Goal: Information Seeking & Learning: Learn about a topic

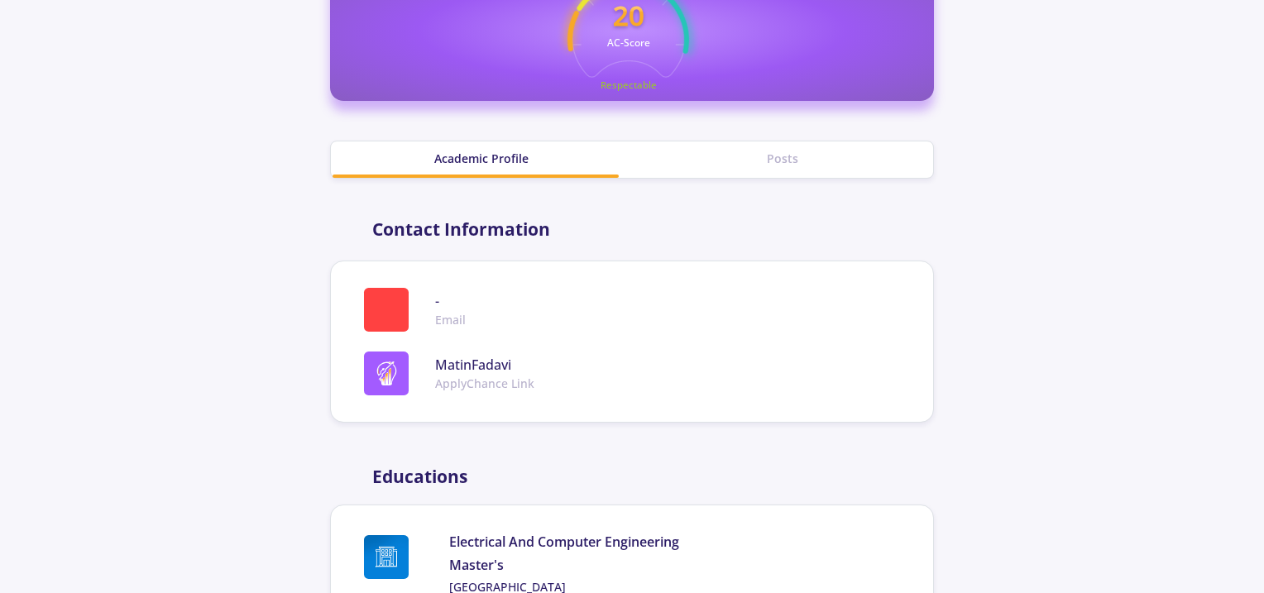
scroll to position [762, 0]
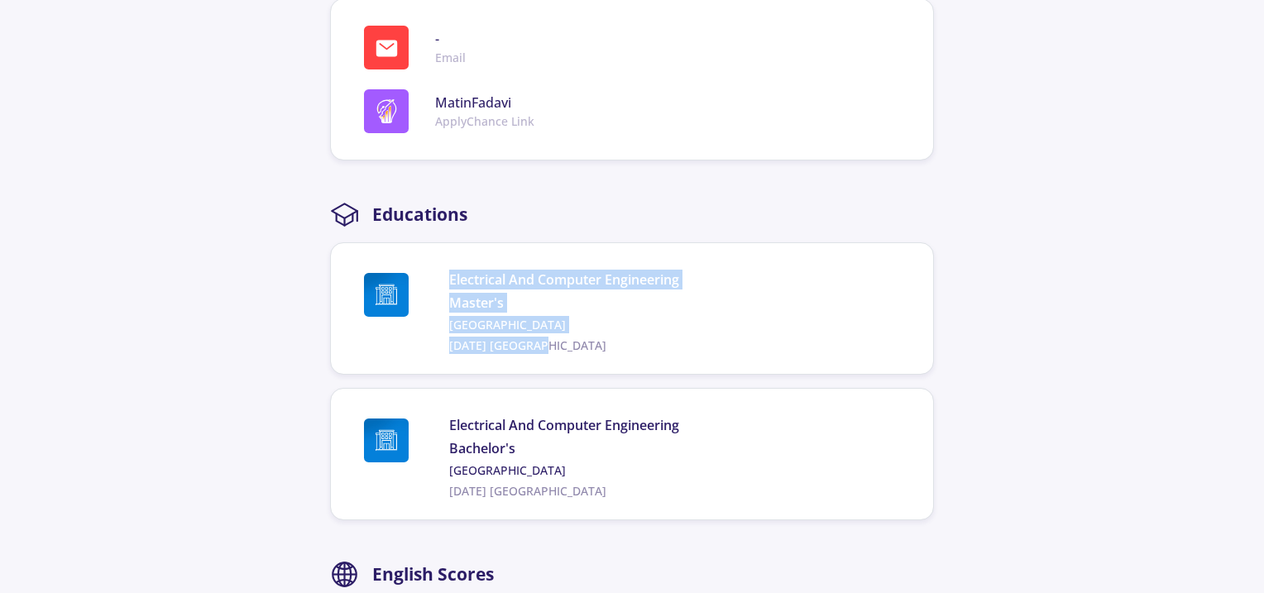
drag, startPoint x: 451, startPoint y: 279, endPoint x: 681, endPoint y: 341, distance: 238.2
click at [681, 341] on div "Electrical And Computer Engineering Master's [GEOGRAPHIC_DATA] [DATE] [GEOGRAPH…" at bounding box center [677, 312] width 457 height 84
click at [681, 341] on span "[DATE] [GEOGRAPHIC_DATA]" at bounding box center [677, 345] width 457 height 17
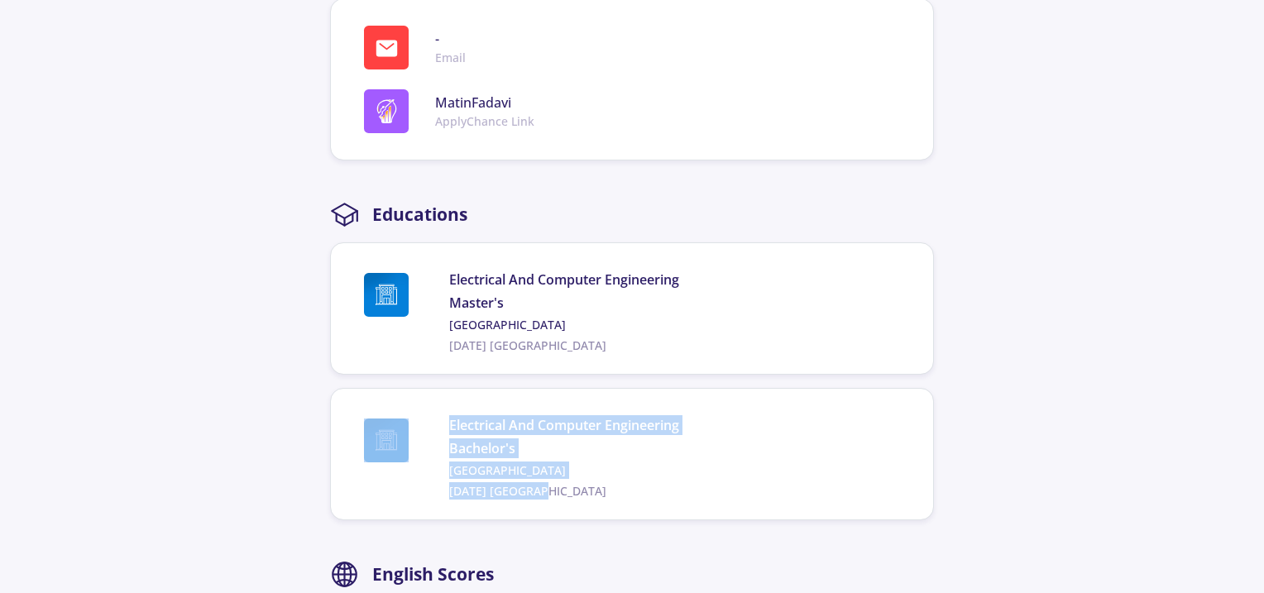
drag, startPoint x: 576, startPoint y: 484, endPoint x: 442, endPoint y: 426, distance: 146.0
click at [442, 426] on div "Electrical And Computer Engineering Bachelor's [GEOGRAPHIC_DATA] [DATE] [GEOGRA…" at bounding box center [629, 457] width 556 height 84
click at [442, 426] on span at bounding box center [403, 441] width 92 height 44
drag, startPoint x: 442, startPoint y: 426, endPoint x: 549, endPoint y: 486, distance: 122.9
click at [549, 486] on div "Electrical And Computer Engineering Bachelor's [GEOGRAPHIC_DATA] [DATE] [GEOGRA…" at bounding box center [629, 457] width 556 height 84
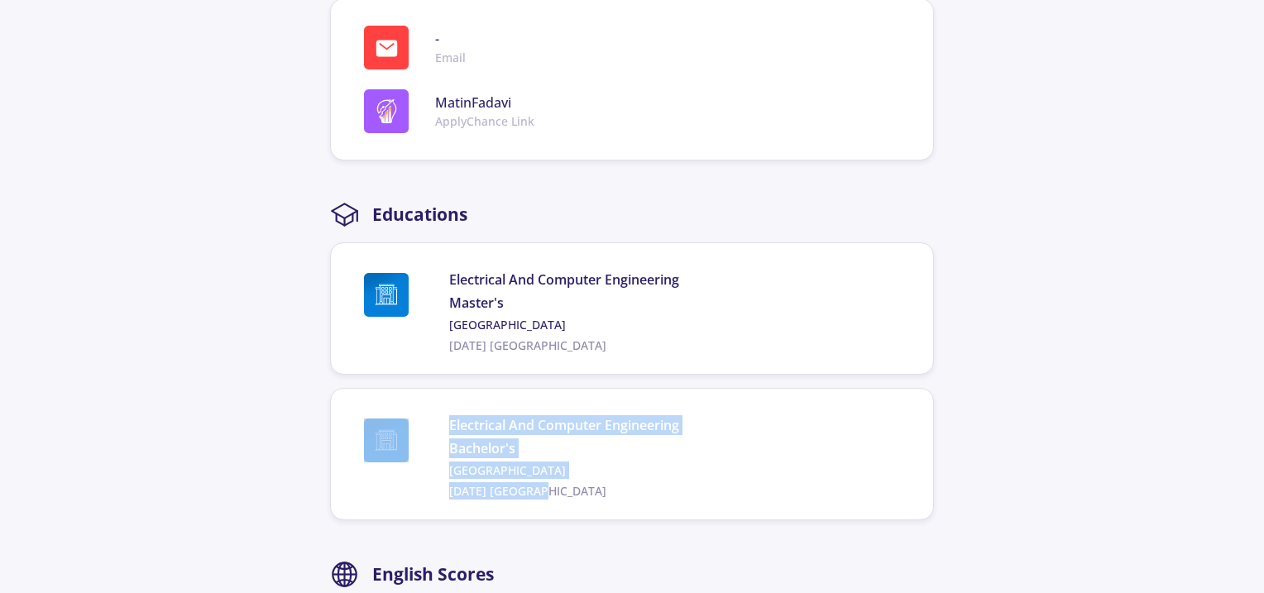
click at [549, 486] on span "[DATE] [GEOGRAPHIC_DATA]" at bounding box center [677, 490] width 457 height 17
drag, startPoint x: 549, startPoint y: 486, endPoint x: 434, endPoint y: 426, distance: 129.5
click at [434, 426] on div "Electrical And Computer Engineering Bachelor's [GEOGRAPHIC_DATA] [DATE] [GEOGRA…" at bounding box center [629, 457] width 556 height 84
click at [593, 477] on div "Electrical And Computer Engineering Bachelor's [GEOGRAPHIC_DATA] [DATE] [GEOGRA…" at bounding box center [677, 457] width 457 height 84
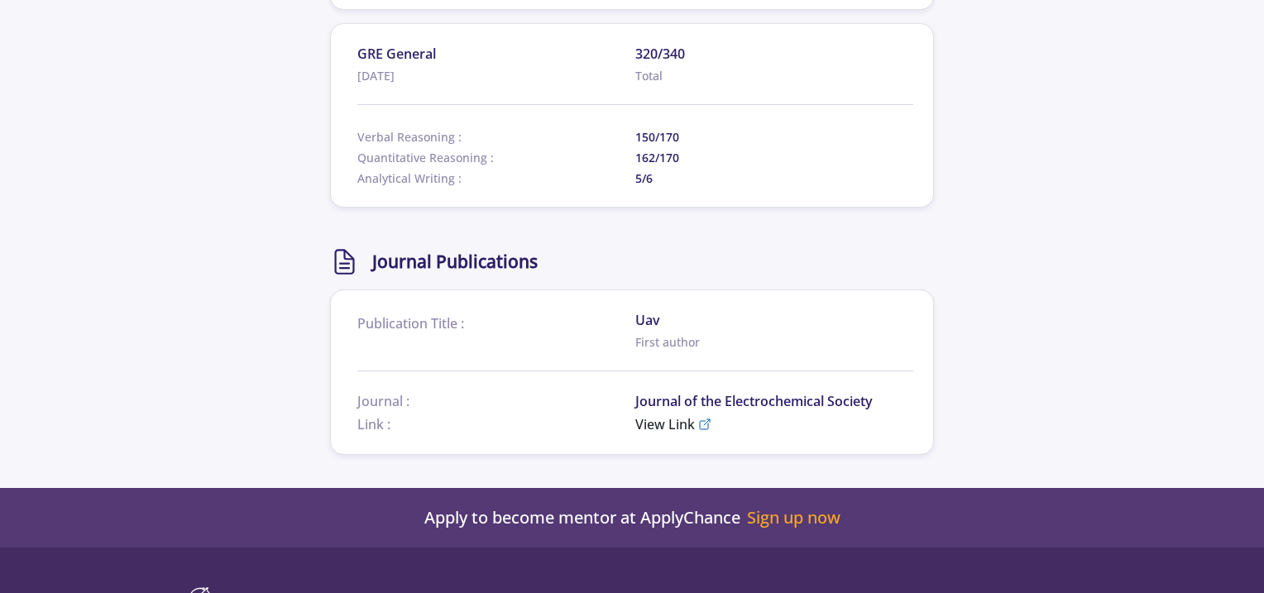
scroll to position [1560, 0]
click at [659, 420] on span "View Link" at bounding box center [665, 424] width 60 height 20
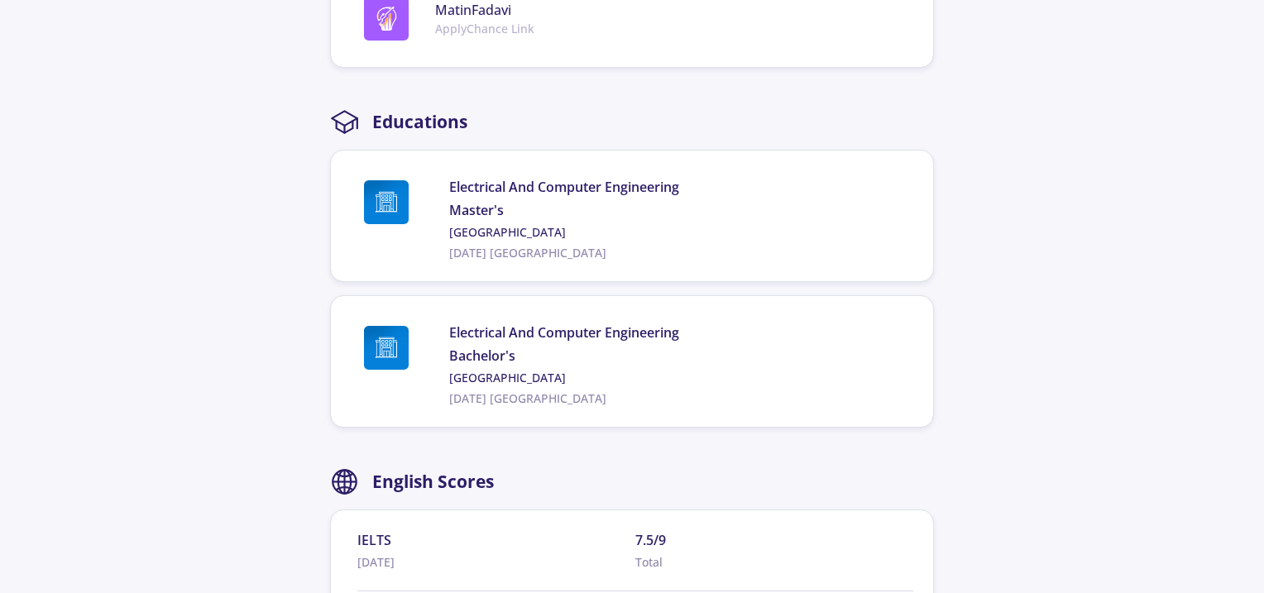
scroll to position [859, 0]
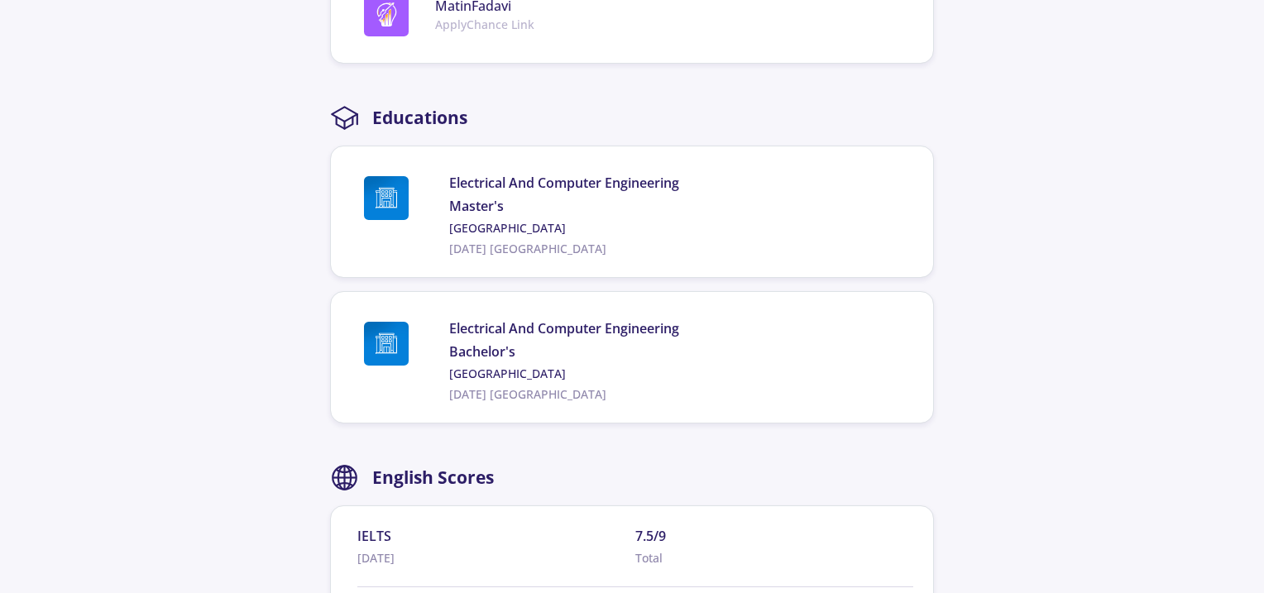
drag, startPoint x: 500, startPoint y: 186, endPoint x: 448, endPoint y: 193, distance: 52.5
click at [448, 193] on span at bounding box center [403, 198] width 92 height 44
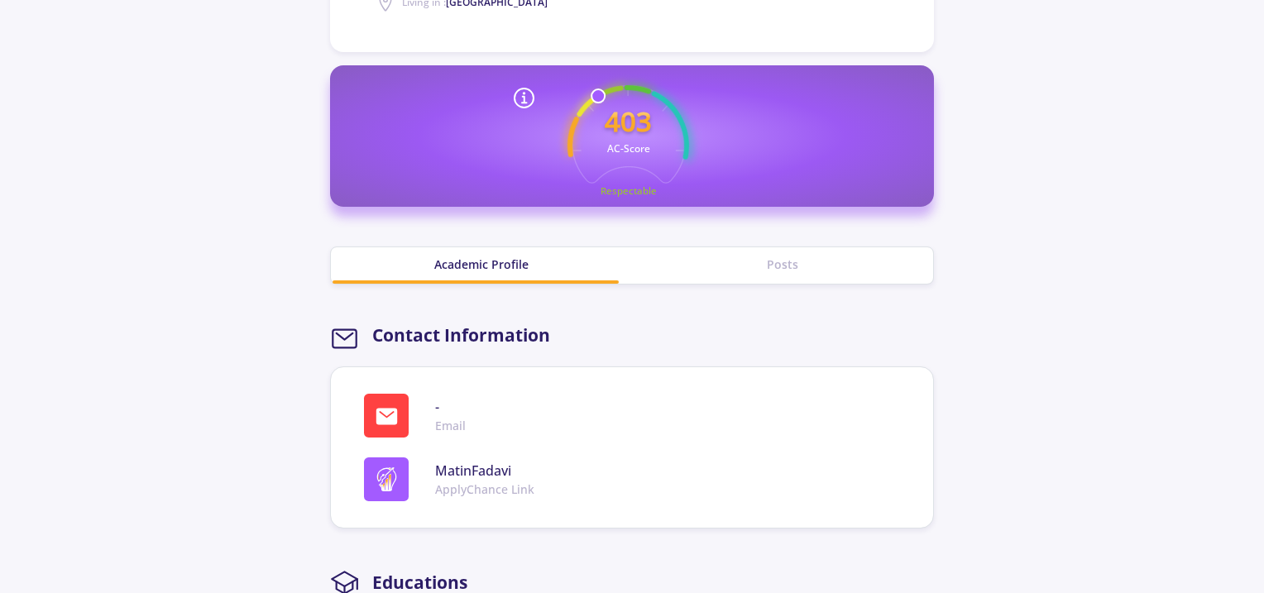
scroll to position [392, 0]
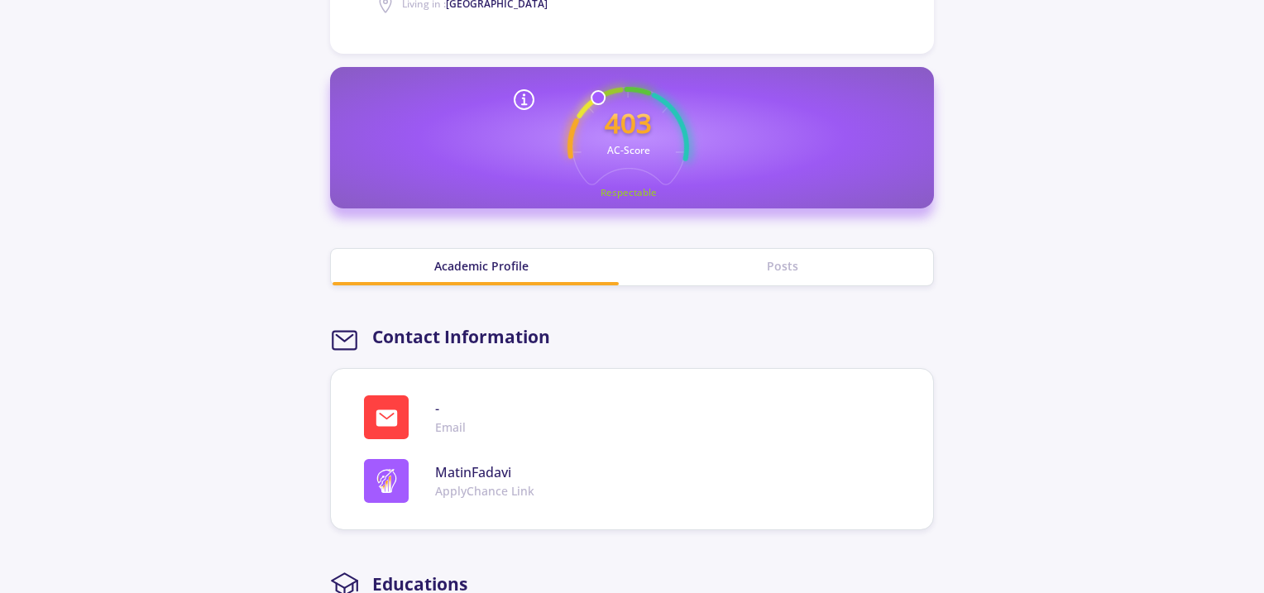
click at [709, 260] on div "Posts" at bounding box center [782, 265] width 301 height 17
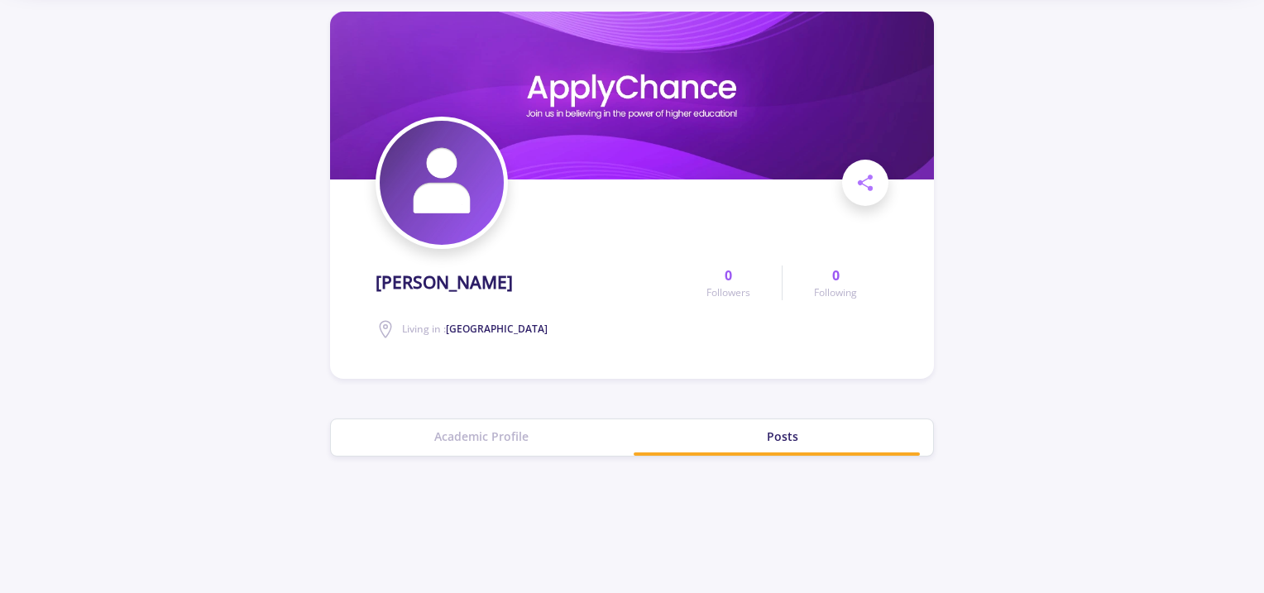
scroll to position [0, 0]
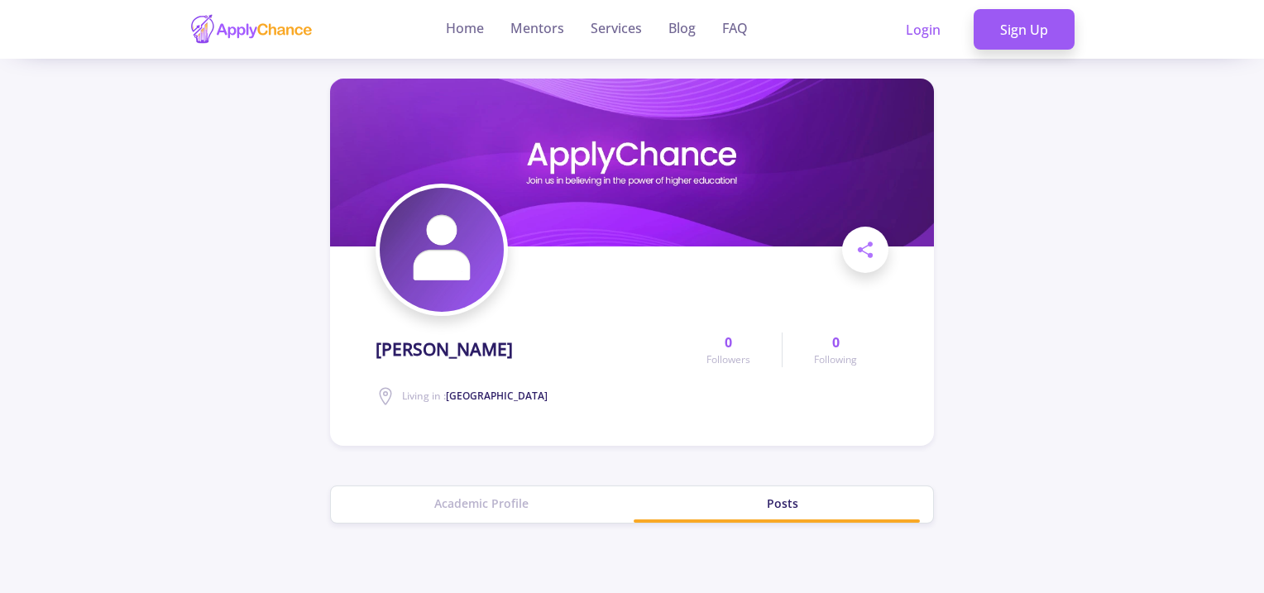
click at [619, 151] on img at bounding box center [632, 163] width 604 height 168
click at [472, 266] on img at bounding box center [442, 250] width 124 height 124
click at [481, 500] on div "Academic Profile" at bounding box center [481, 503] width 301 height 17
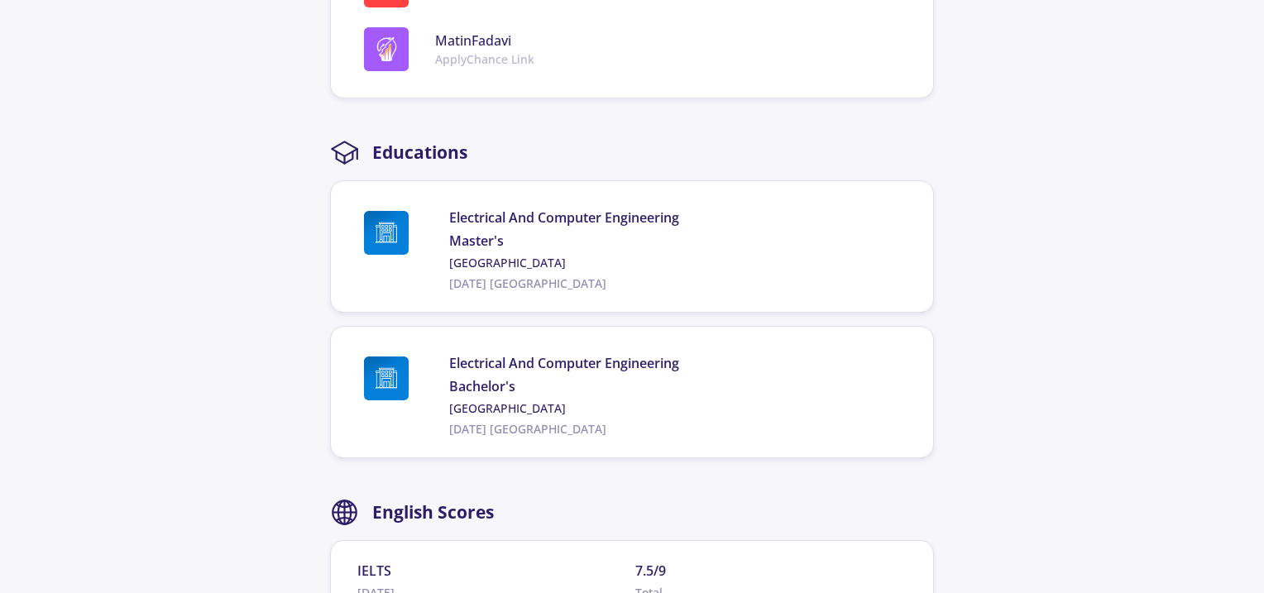
scroll to position [825, 0]
